Goal: Obtain resource: Obtain resource

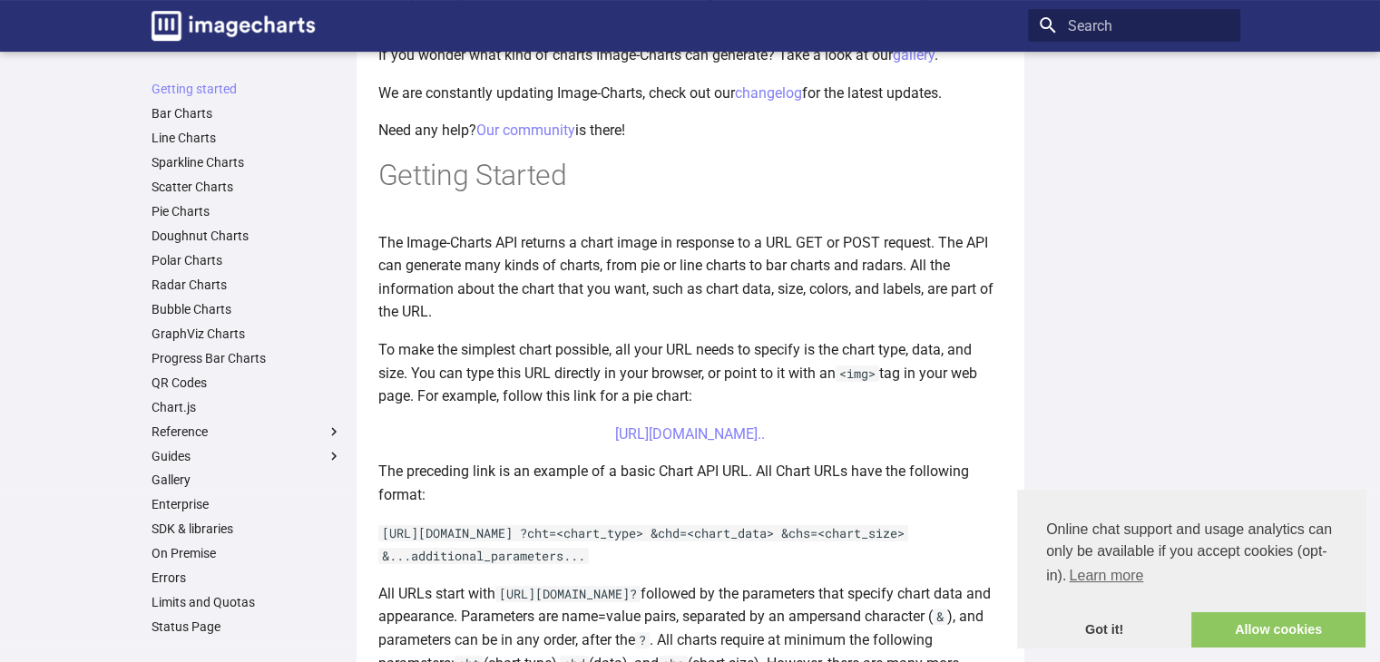
scroll to position [454, 0]
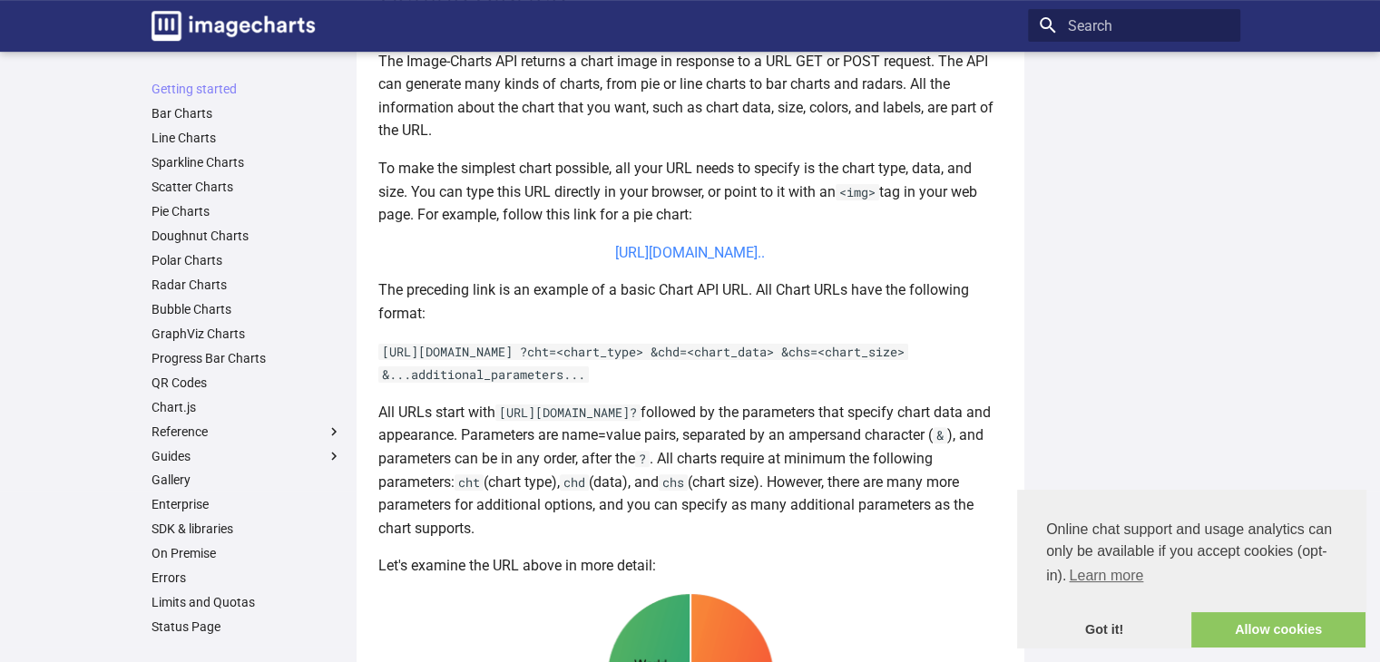
drag, startPoint x: 576, startPoint y: 241, endPoint x: 729, endPoint y: 279, distance: 157.1
click at [729, 265] on center "[URL][DOMAIN_NAME].." at bounding box center [690, 253] width 624 height 24
copy link "[URL][DOMAIN_NAME]"
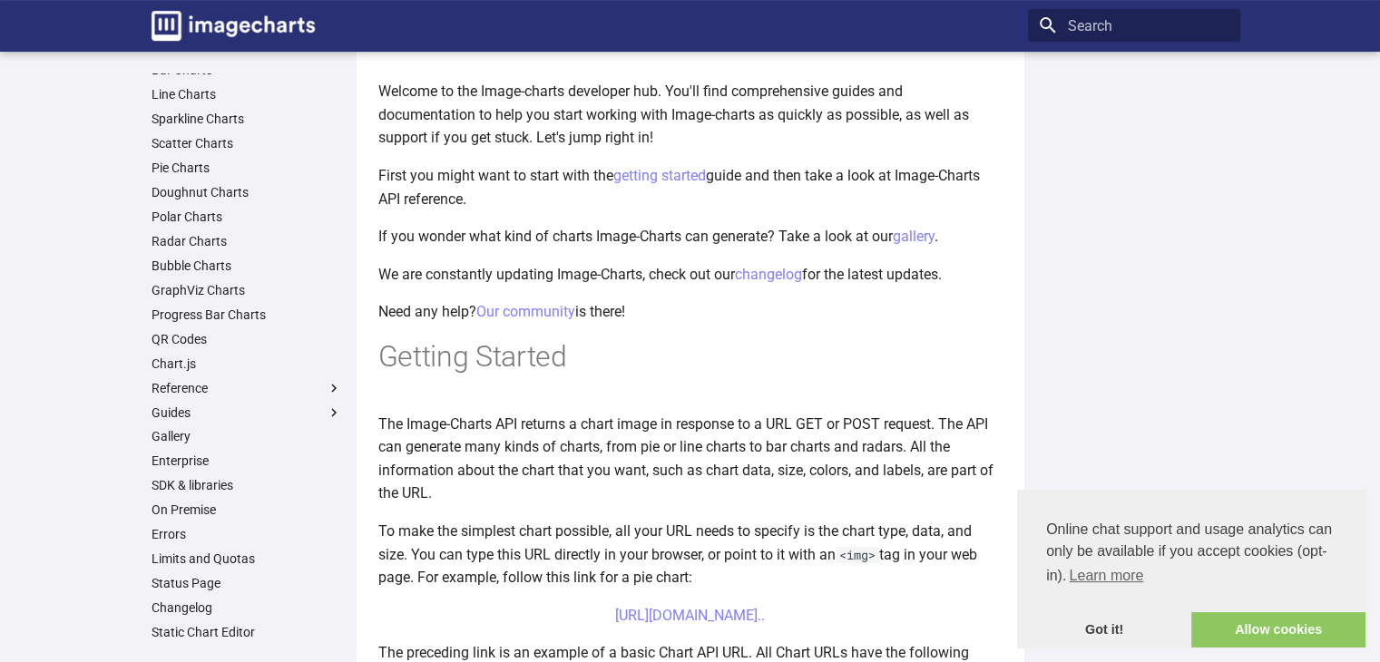
scroll to position [44, 0]
click at [181, 346] on link "QR Codes" at bounding box center [247, 339] width 191 height 16
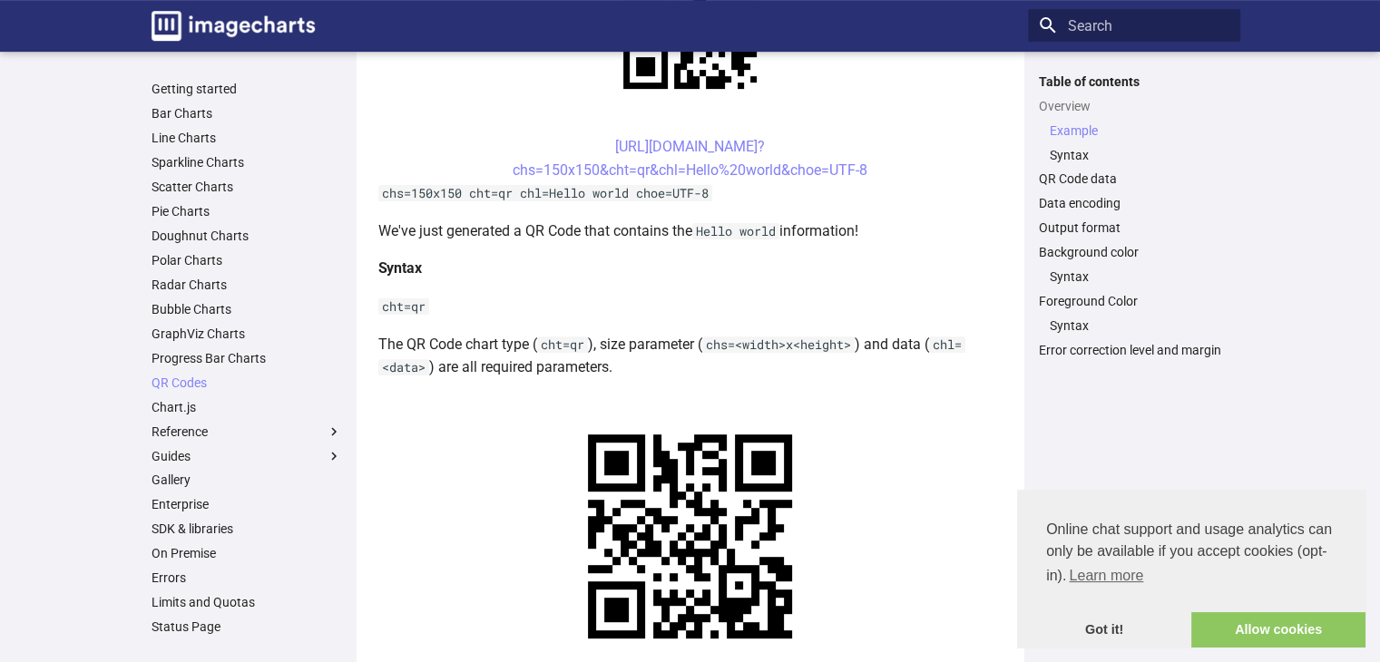
scroll to position [272, 0]
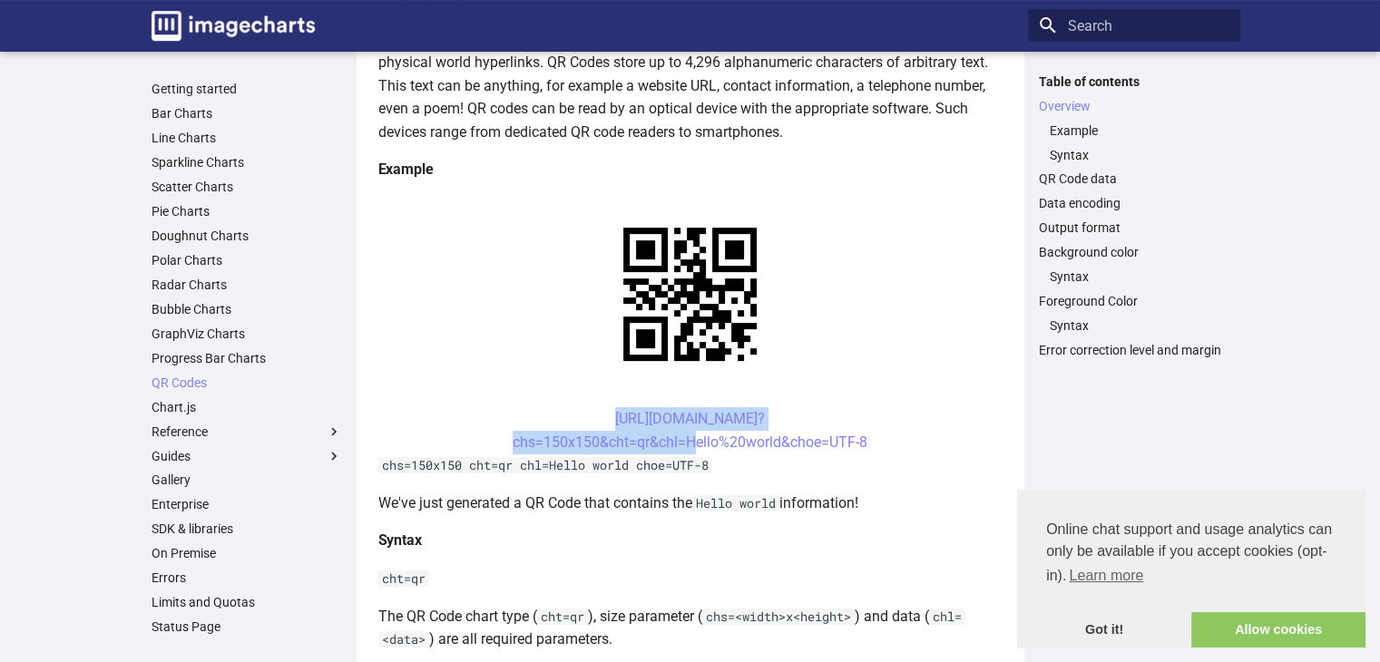
drag, startPoint x: 572, startPoint y: 417, endPoint x: 683, endPoint y: 451, distance: 116.5
click at [683, 451] on center "[URL][DOMAIN_NAME]? chs=150x150&cht=qr&chl=Hello%20world&choe=UTF-8" at bounding box center [690, 430] width 624 height 46
copy link "[URL][DOMAIN_NAME]? chs=150x150&cht=qr&chl="
